Goal: Task Accomplishment & Management: Manage account settings

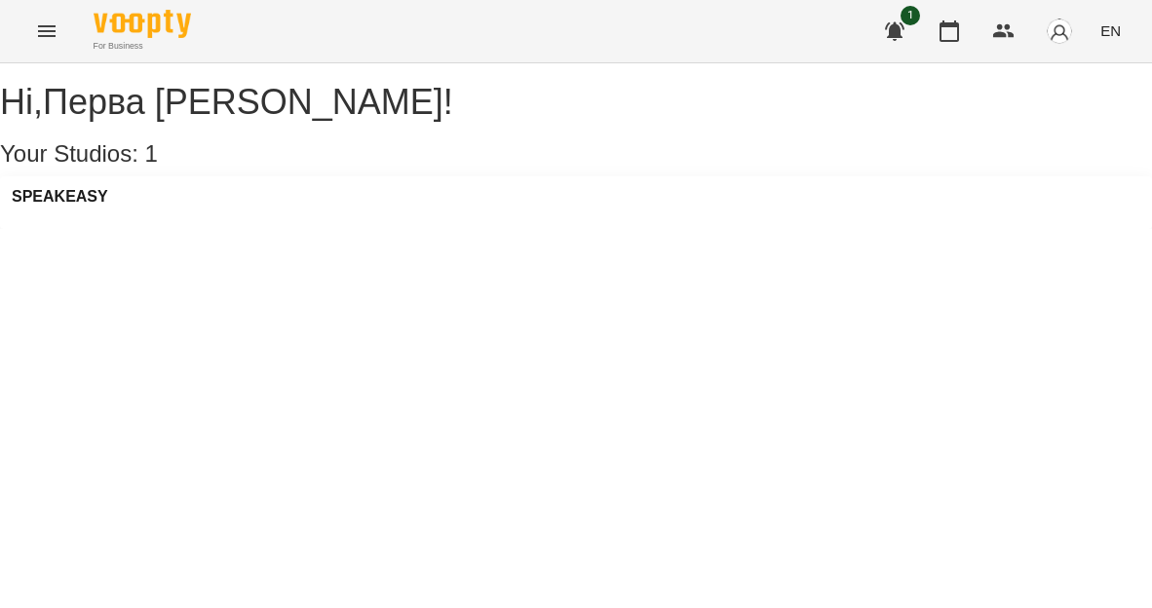
click at [45, 27] on icon "Menu" at bounding box center [46, 30] width 23 height 23
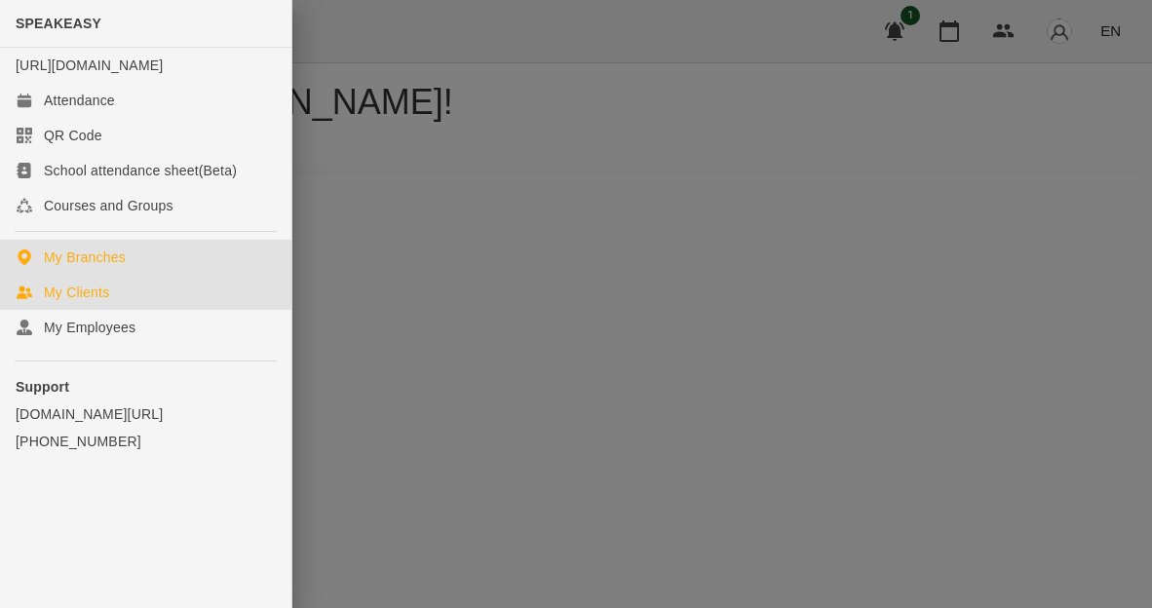
click at [96, 302] on div "My Clients" at bounding box center [76, 292] width 65 height 19
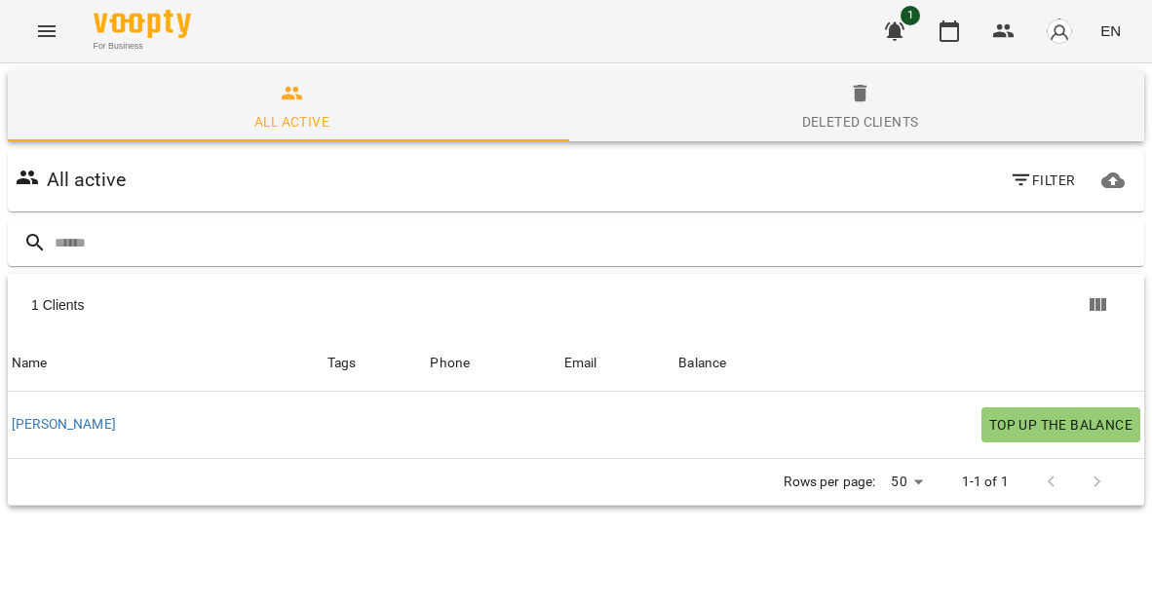
click at [327, 362] on div "Tags" at bounding box center [374, 363] width 95 height 23
click at [430, 363] on div "Phone" at bounding box center [450, 363] width 40 height 23
click at [564, 371] on div "Email" at bounding box center [580, 363] width 33 height 23
click at [678, 359] on div "Balance" at bounding box center [702, 363] width 48 height 23
